Goal: Communication & Community: Answer question/provide support

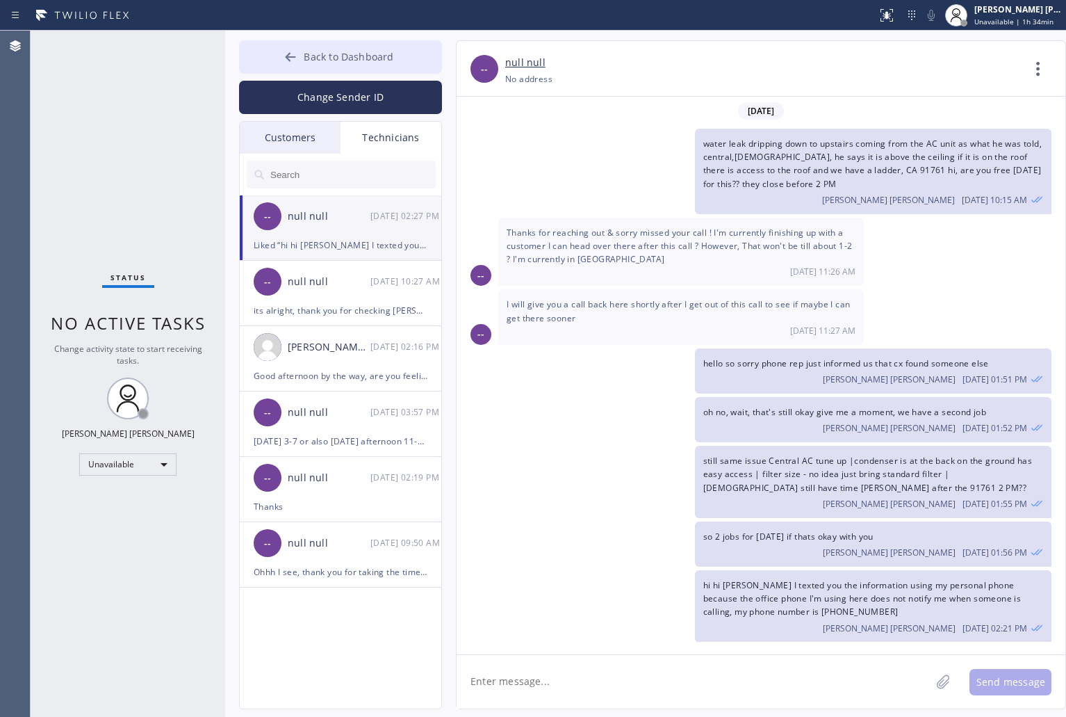
click at [339, 51] on span "Back to Dashboard" at bounding box center [349, 56] width 90 height 13
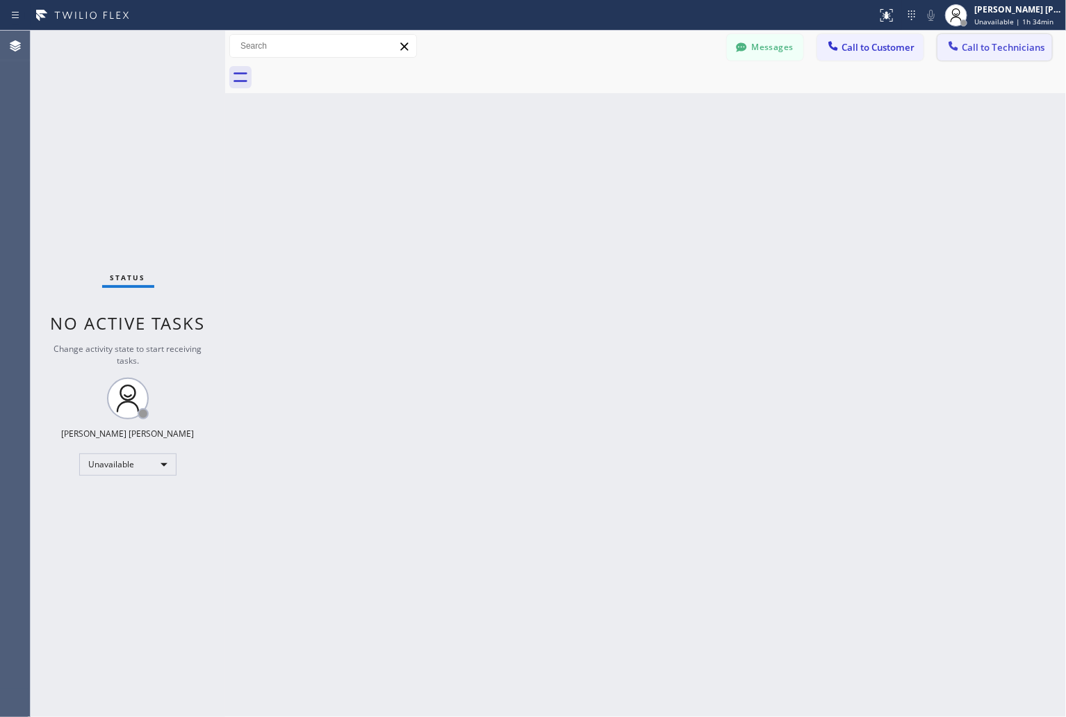
click at [968, 52] on span "Call to Technicians" at bounding box center [1003, 47] width 83 height 13
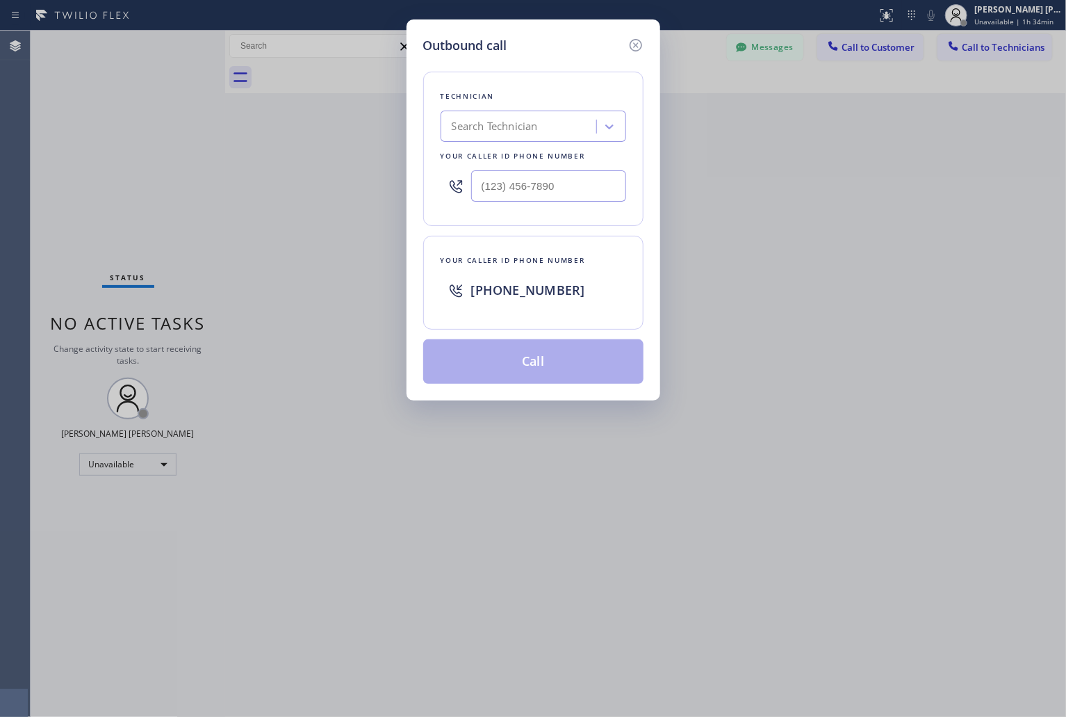
click at [553, 129] on div "Search Technician" at bounding box center [521, 127] width 152 height 24
type input "sevak"
click at [540, 165] on div "[PERSON_NAME]" at bounding box center [534, 155] width 186 height 25
type input "[PHONE_NUMBER]"
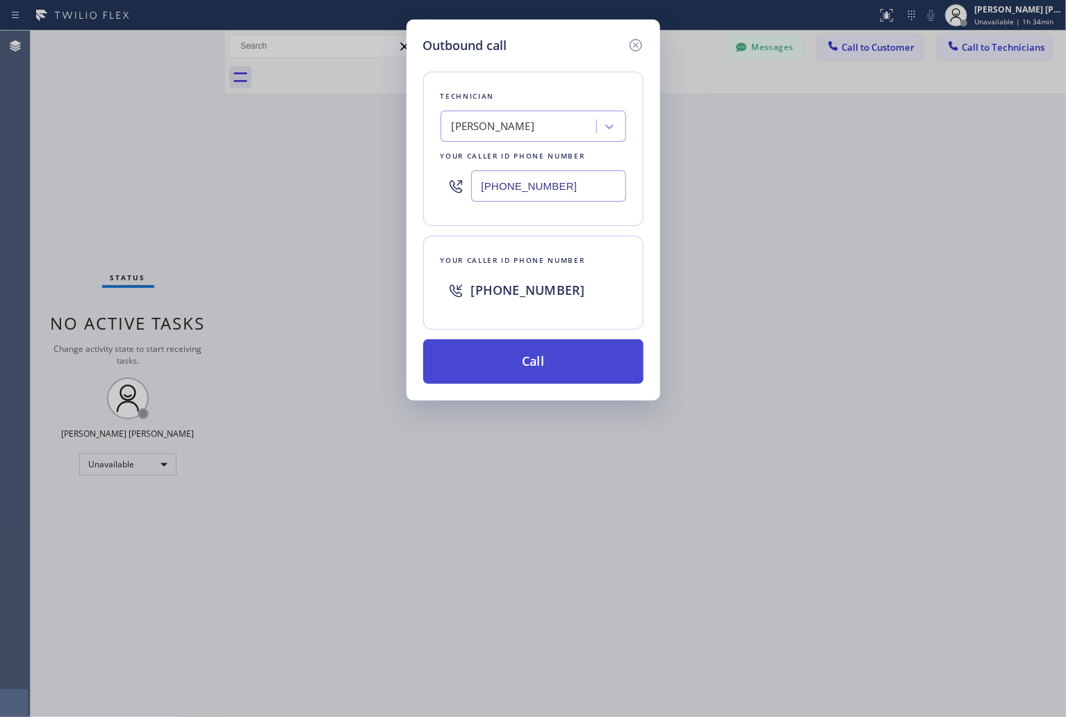
click at [533, 369] on button "Call" at bounding box center [533, 361] width 220 height 44
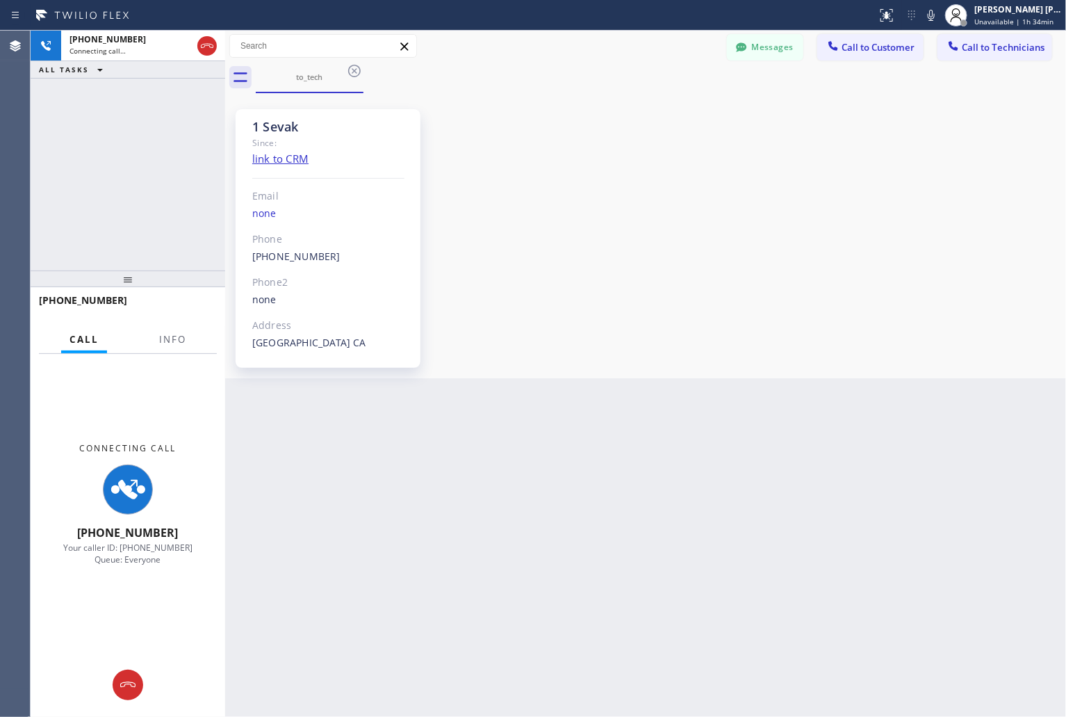
click at [797, 252] on div "1 Sevak Since: link to CRM Email none Phone [PHONE_NUMBER] Outbound call Techni…" at bounding box center [646, 236] width 834 height 278
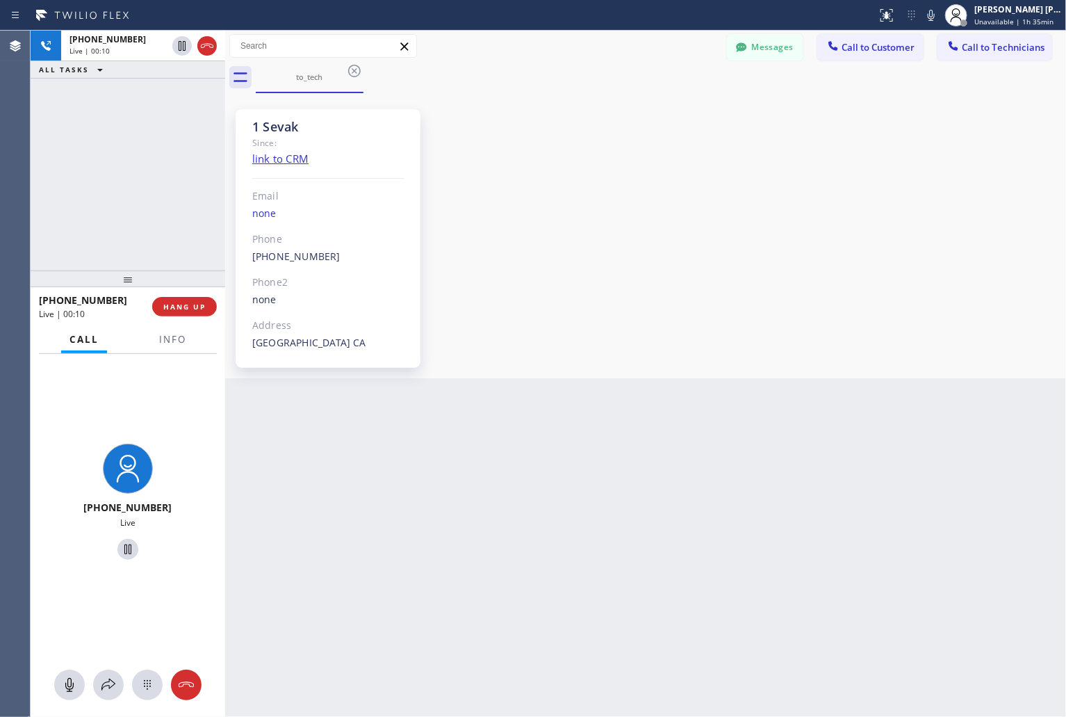
click at [759, 491] on div "Back to Dashboard Change Sender ID Customers Technicians [PERSON_NAME] SEARCH R…" at bounding box center [645, 374] width 841 height 686
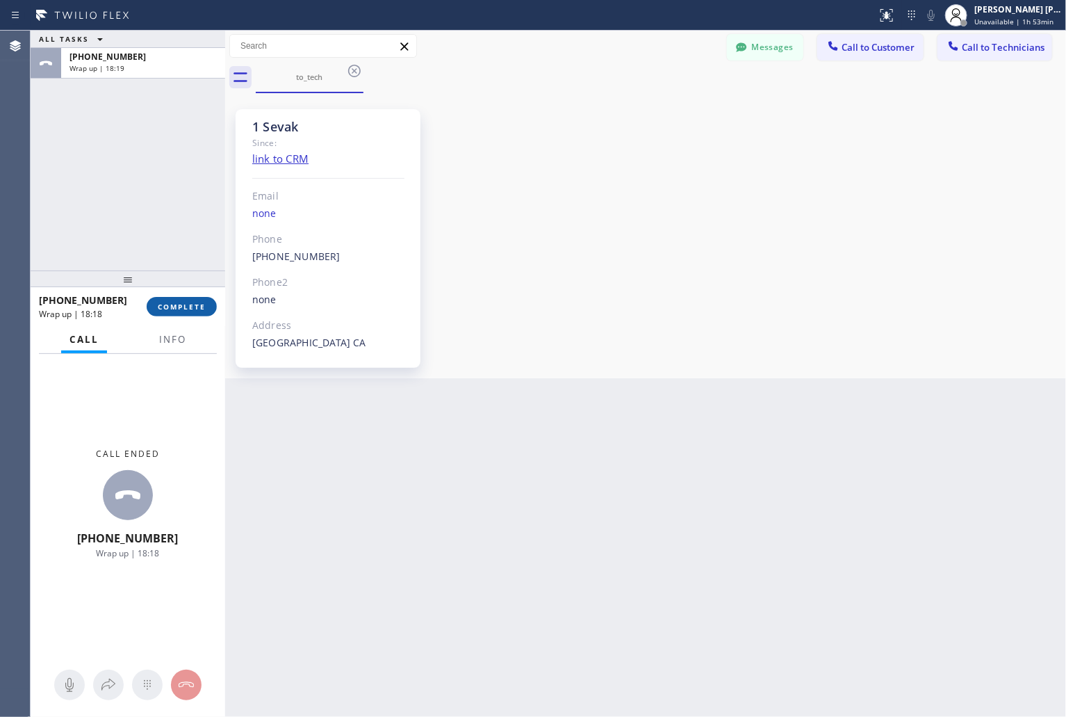
click at [170, 309] on span "COMPLETE" at bounding box center [182, 307] width 48 height 10
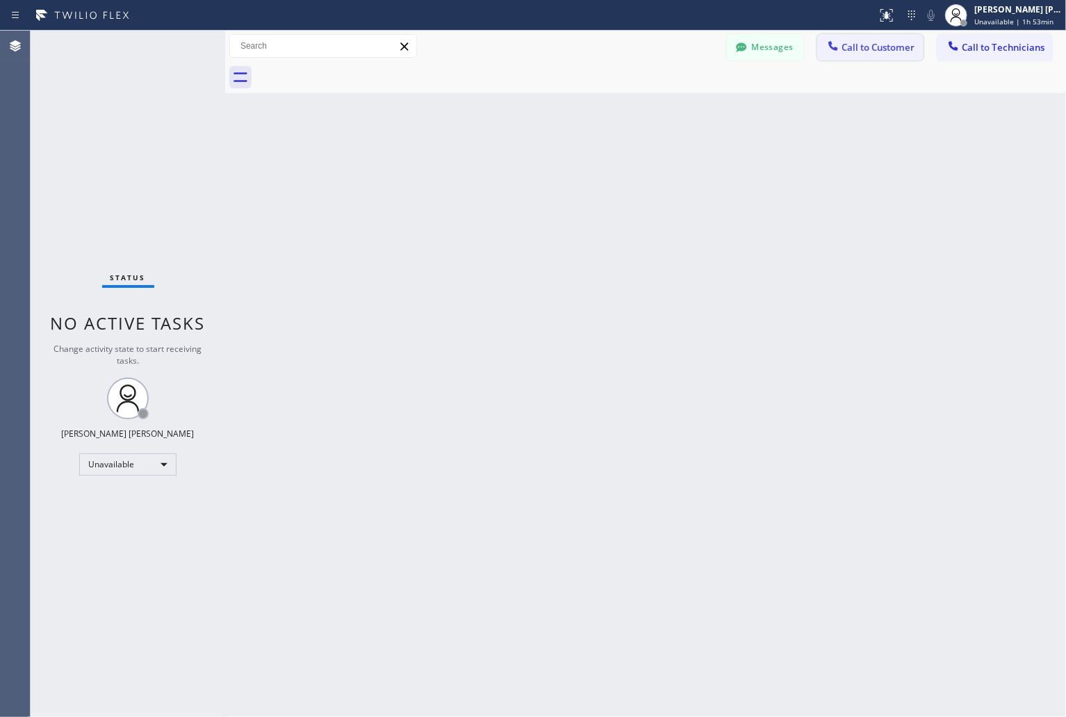
click at [898, 51] on span "Call to Customer" at bounding box center [878, 47] width 73 height 13
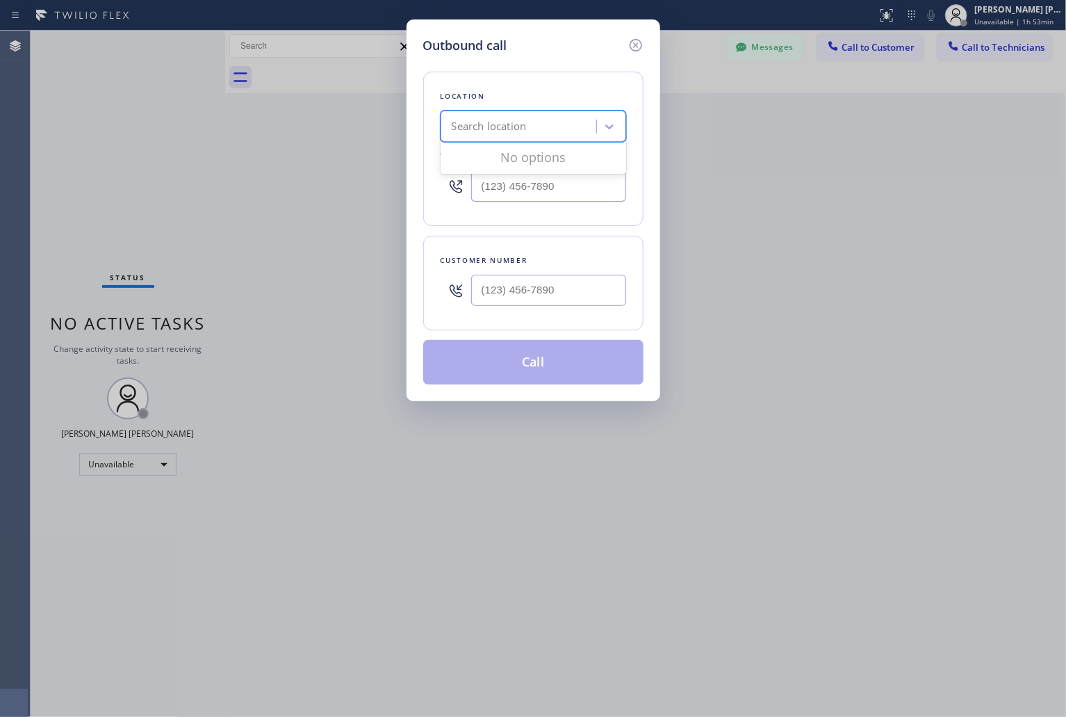
click at [516, 123] on div "Search location" at bounding box center [489, 127] width 75 height 16
drag, startPoint x: 631, startPoint y: 47, endPoint x: 795, endPoint y: 49, distance: 164.1
click at [633, 47] on icon at bounding box center [636, 45] width 17 height 17
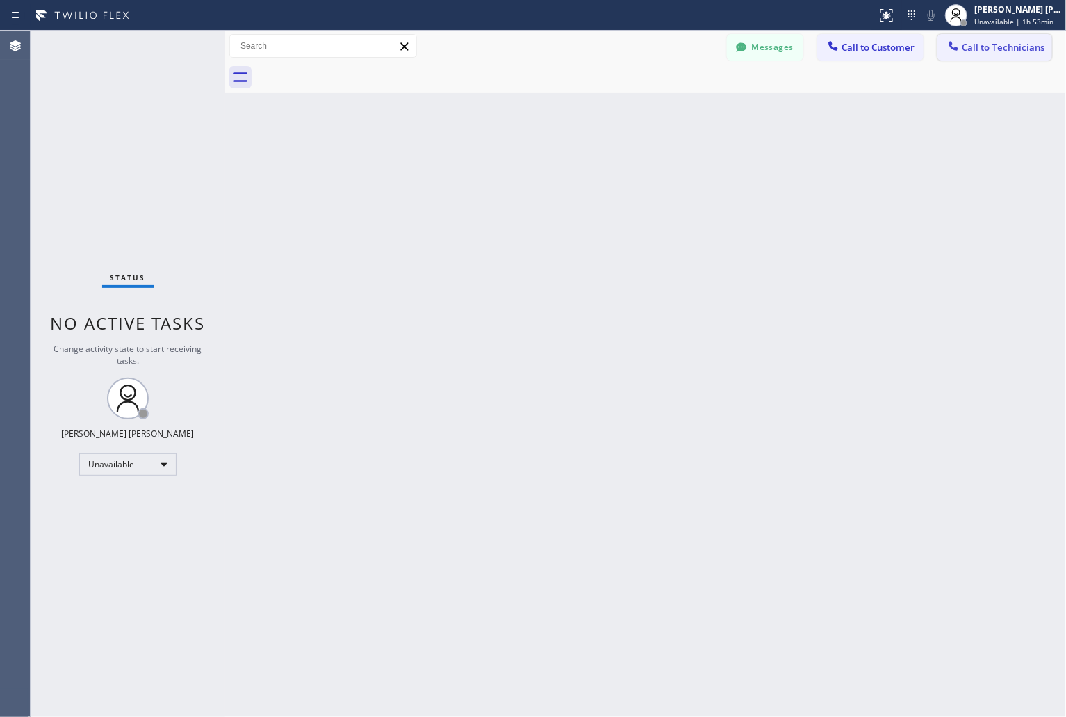
click at [954, 40] on icon at bounding box center [954, 46] width 14 height 14
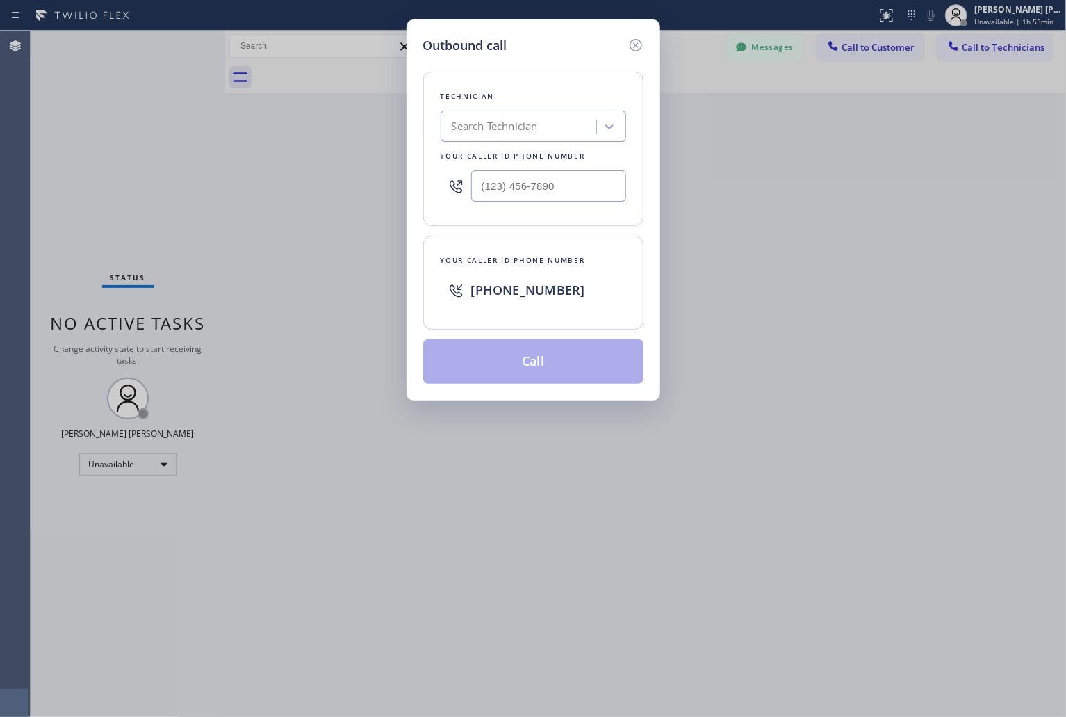
click at [480, 122] on div "Search Technician" at bounding box center [495, 127] width 86 height 16
type input "seva"
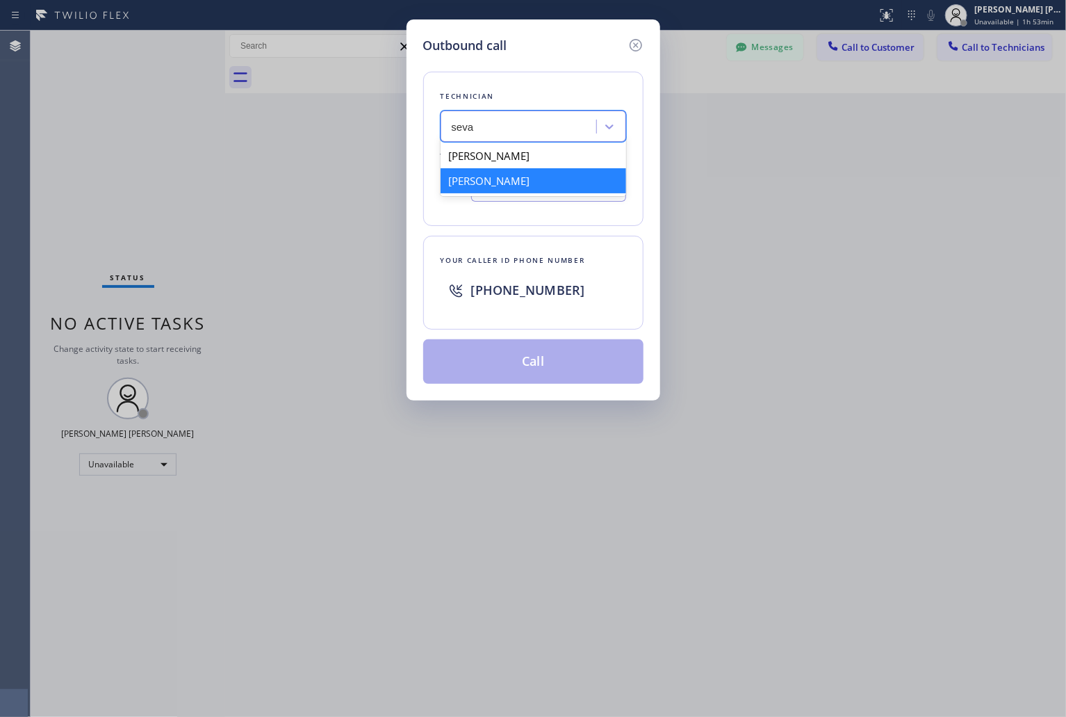
click at [528, 183] on div "[PERSON_NAME]" at bounding box center [534, 180] width 186 height 25
type input "[PHONE_NUMBER]"
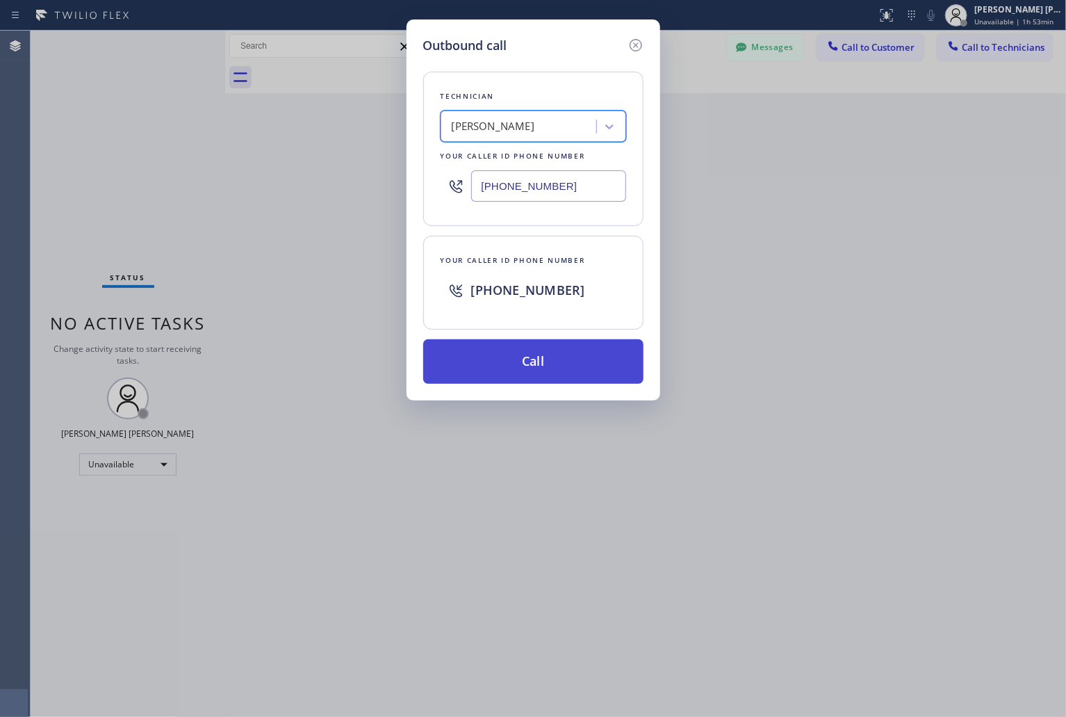
click at [561, 367] on button "Call" at bounding box center [533, 361] width 220 height 44
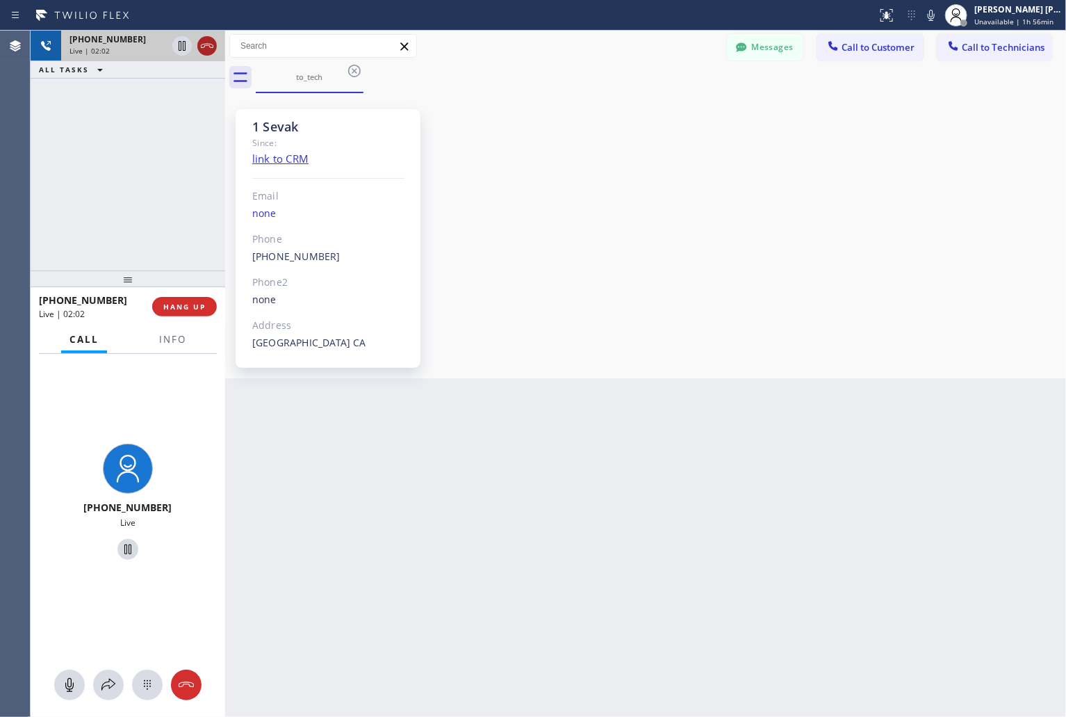
click at [210, 49] on icon at bounding box center [207, 46] width 17 height 17
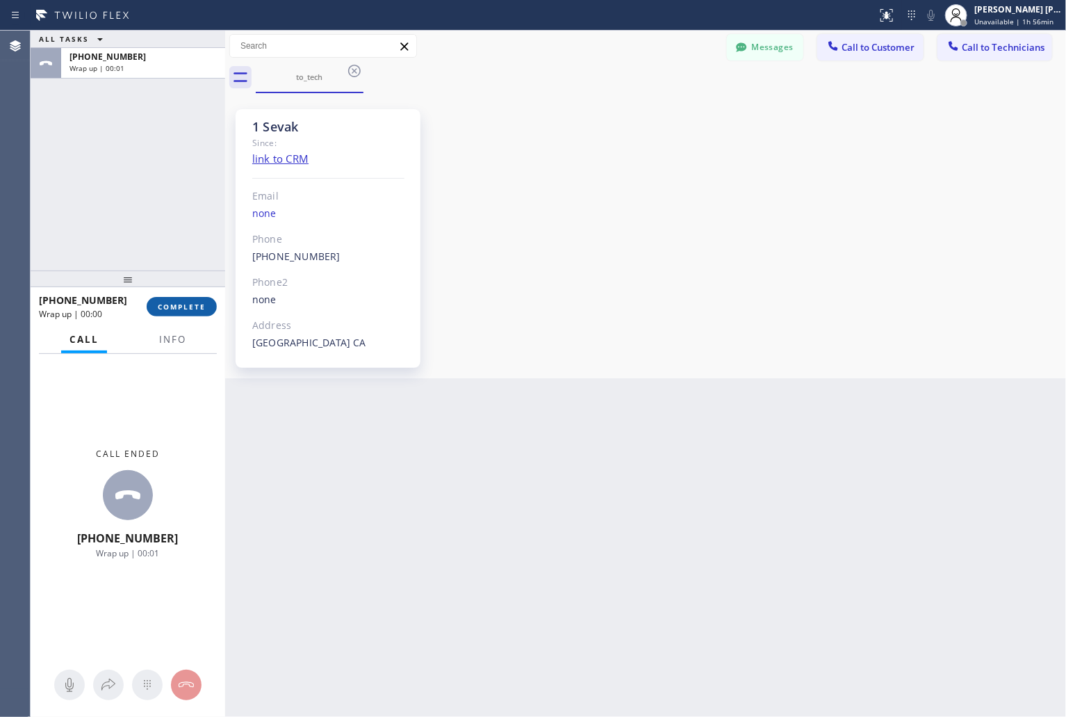
click at [182, 307] on span "COMPLETE" at bounding box center [182, 307] width 48 height 10
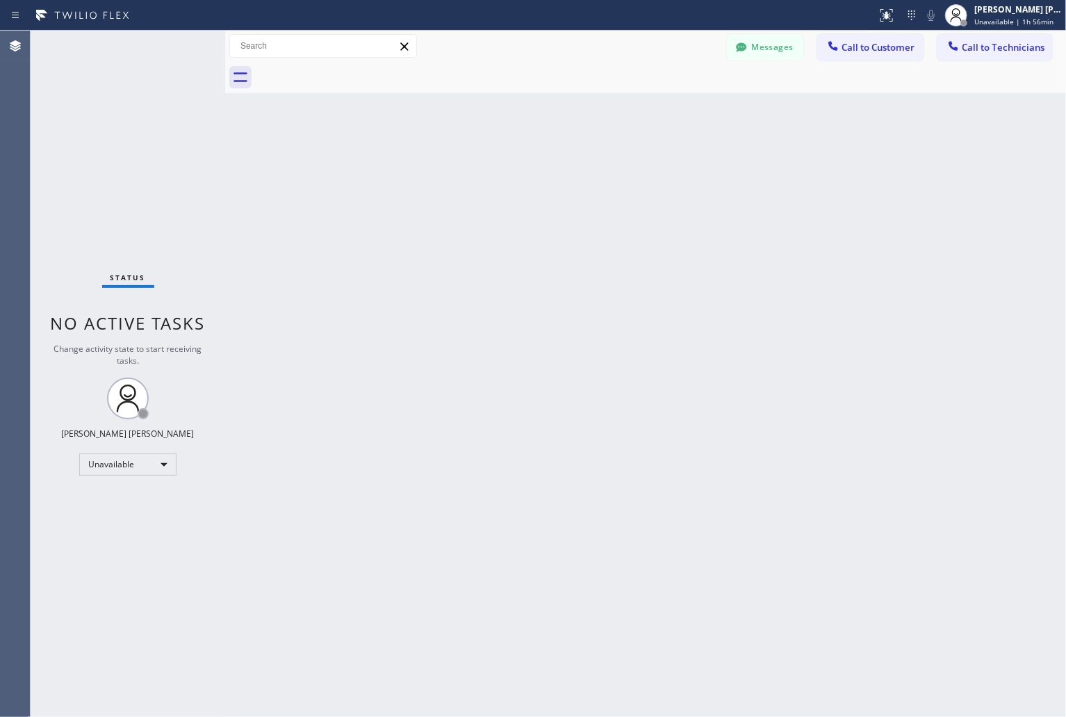
click at [841, 400] on div "Back to Dashboard Change Sender ID Customers Technicians [PERSON_NAME] SEARCH R…" at bounding box center [645, 374] width 841 height 686
click at [999, 23] on span "Unavailable | 2h 2min" at bounding box center [1012, 22] width 75 height 10
click at [966, 52] on button "Offline" at bounding box center [996, 56] width 139 height 18
click at [993, 3] on div "[PERSON_NAME] [PERSON_NAME] Unavailable | 2h 2min" at bounding box center [1019, 15] width 95 height 24
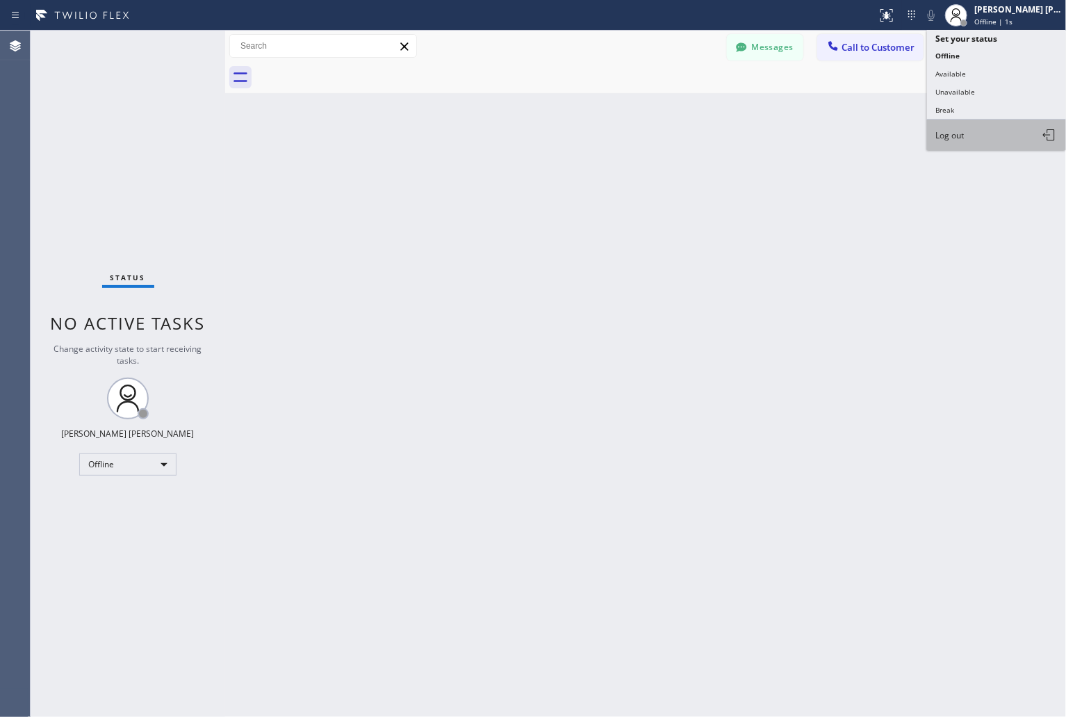
click at [995, 144] on button "Log out" at bounding box center [996, 135] width 139 height 31
